Goal: Task Accomplishment & Management: Use online tool/utility

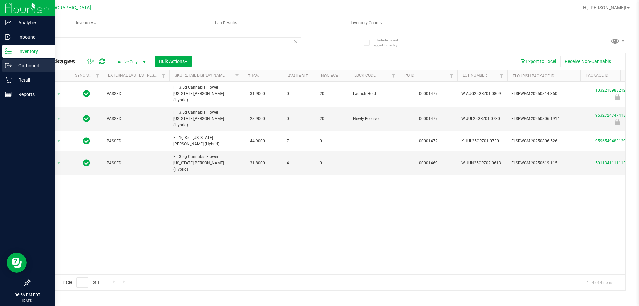
click at [6, 68] on icon at bounding box center [7, 65] width 4 height 5
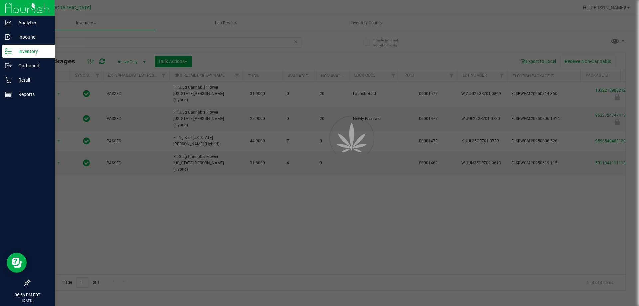
click at [21, 51] on p "Inventory" at bounding box center [32, 51] width 40 height 8
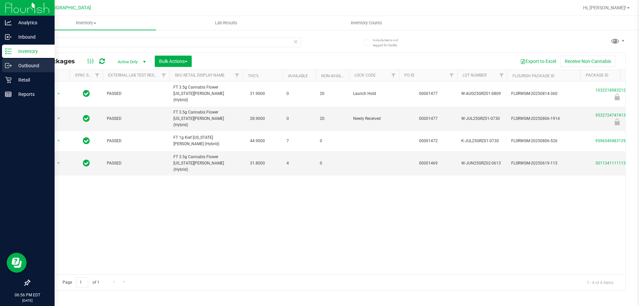
click at [19, 62] on p "Outbound" at bounding box center [32, 66] width 40 height 8
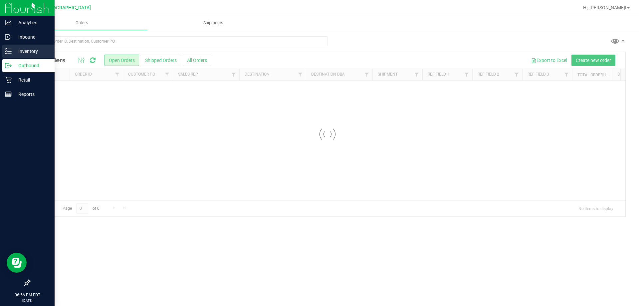
click at [28, 50] on p "Inventory" at bounding box center [32, 51] width 40 height 8
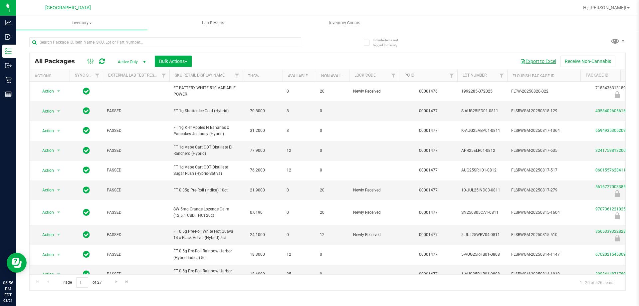
click at [538, 61] on button "Export to Excel" at bounding box center [538, 61] width 45 height 11
click at [612, 9] on span "Hi, [PERSON_NAME]!" at bounding box center [604, 7] width 43 height 5
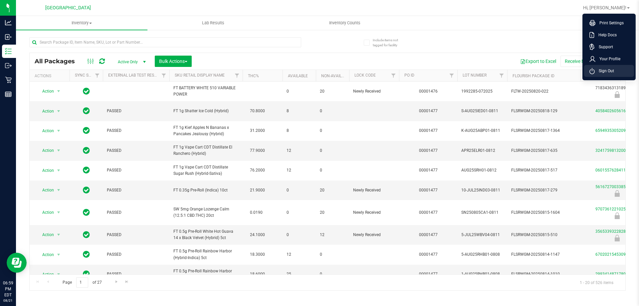
click at [596, 68] on span "Sign Out" at bounding box center [603, 71] width 19 height 7
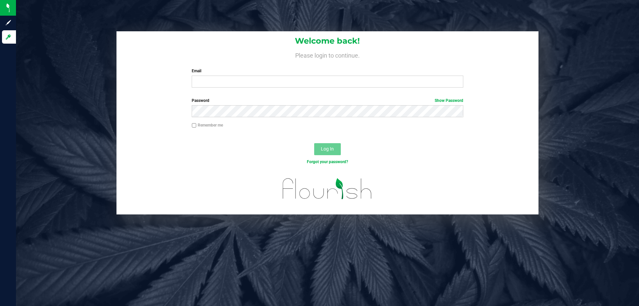
click at [502, 15] on div "Welcome back! Please login to continue. Email Required Please format your email…" at bounding box center [327, 153] width 623 height 306
